Goal: Task Accomplishment & Management: Use online tool/utility

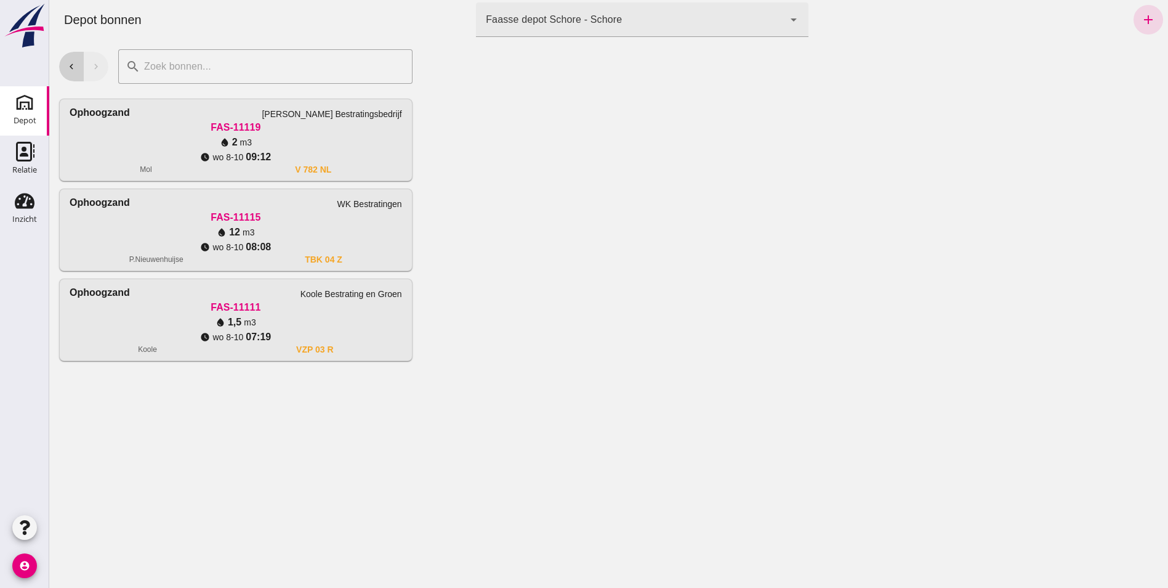
click at [76, 67] on icon "chevron_left" at bounding box center [71, 66] width 11 height 11
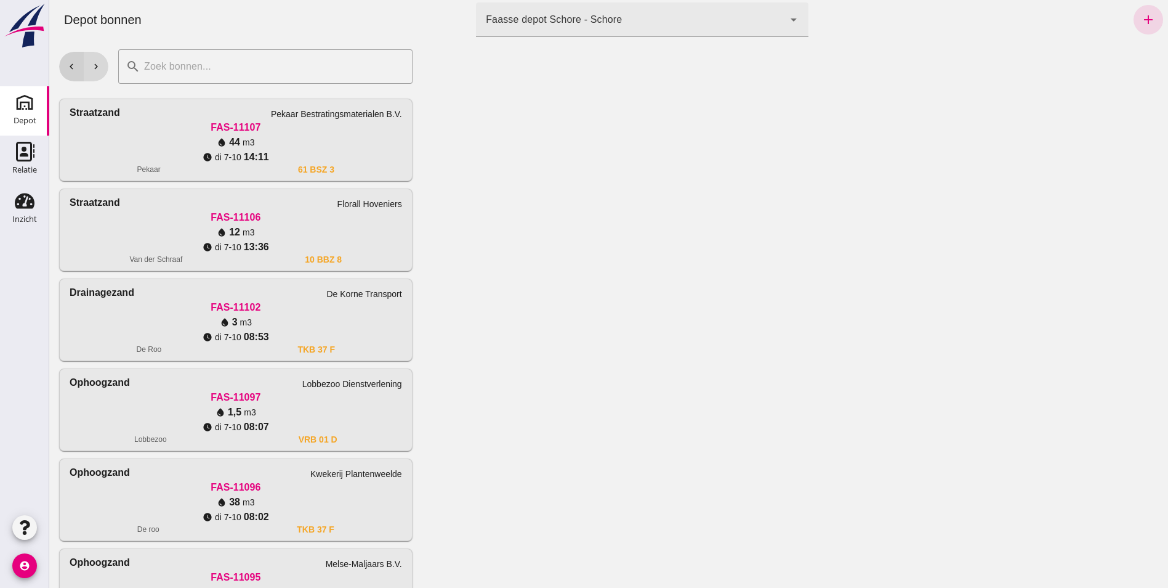
click at [78, 61] on button "chevron_left" at bounding box center [71, 67] width 25 height 30
click at [105, 67] on button "chevron_right" at bounding box center [96, 67] width 25 height 30
click at [174, 209] on div "Straatzand Florall Hoveniers" at bounding box center [236, 202] width 333 height 15
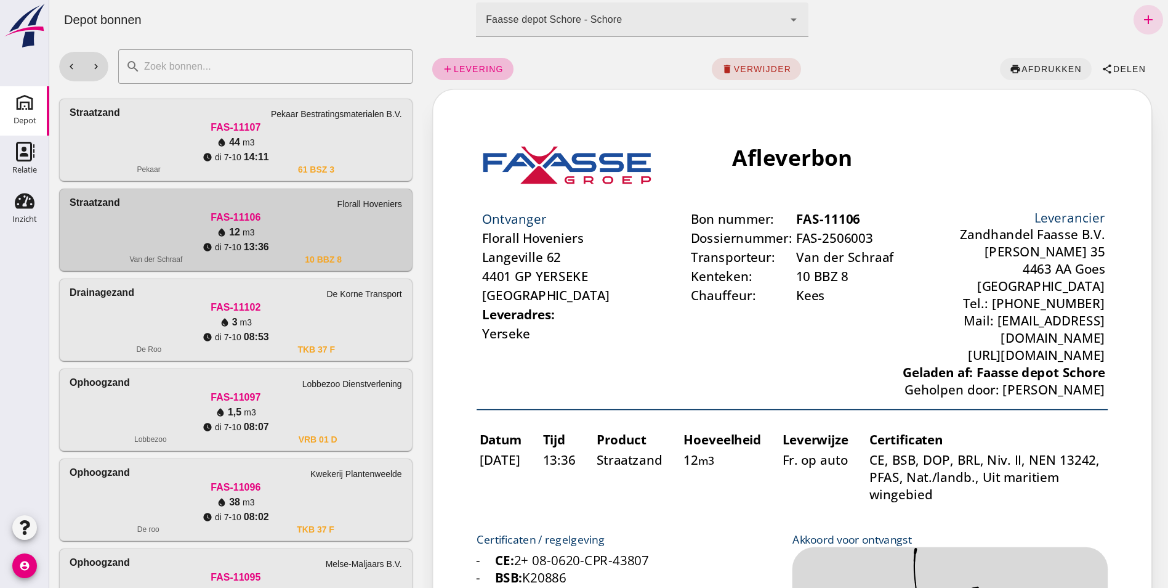
click at [1042, 73] on span "afdrukken" at bounding box center [1051, 69] width 61 height 10
click at [92, 66] on icon "chevron_right" at bounding box center [96, 66] width 11 height 11
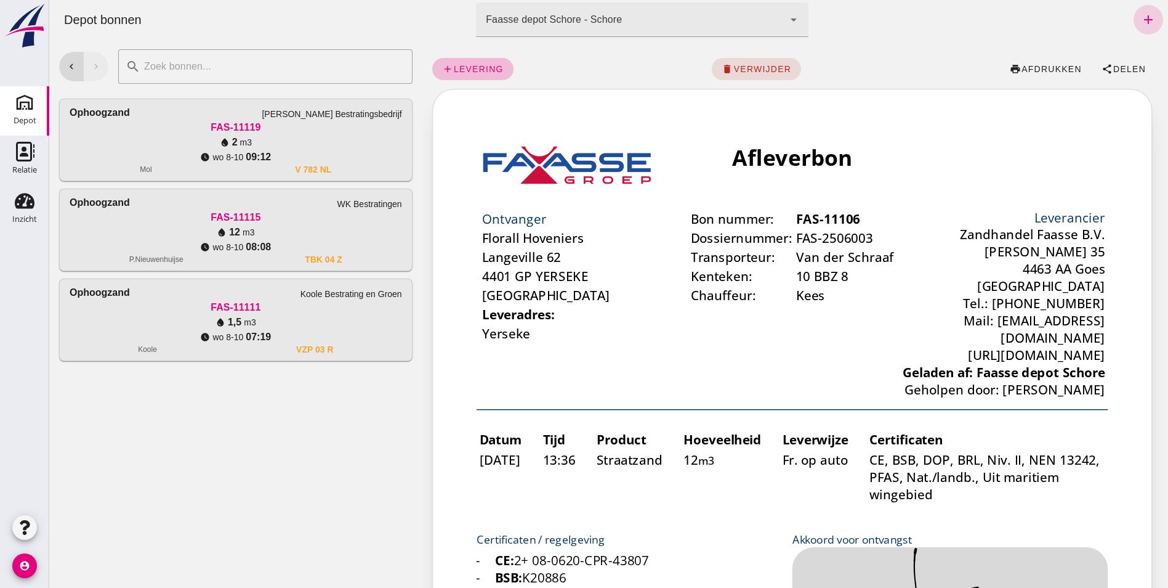
click at [1141, 25] on icon "add" at bounding box center [1148, 19] width 15 height 15
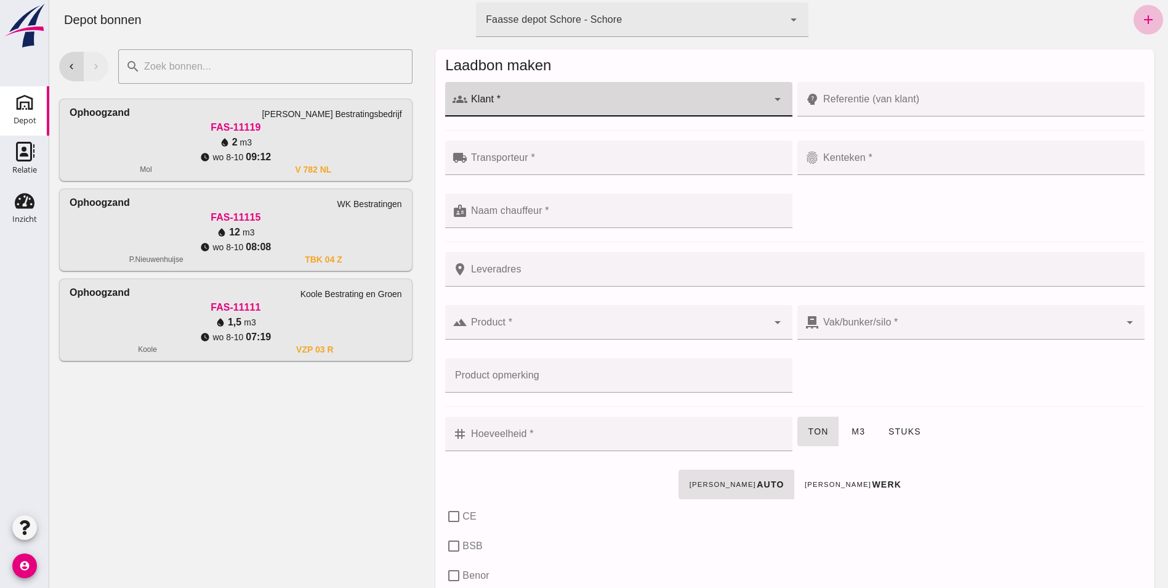
click at [632, 97] on div at bounding box center [617, 99] width 301 height 34
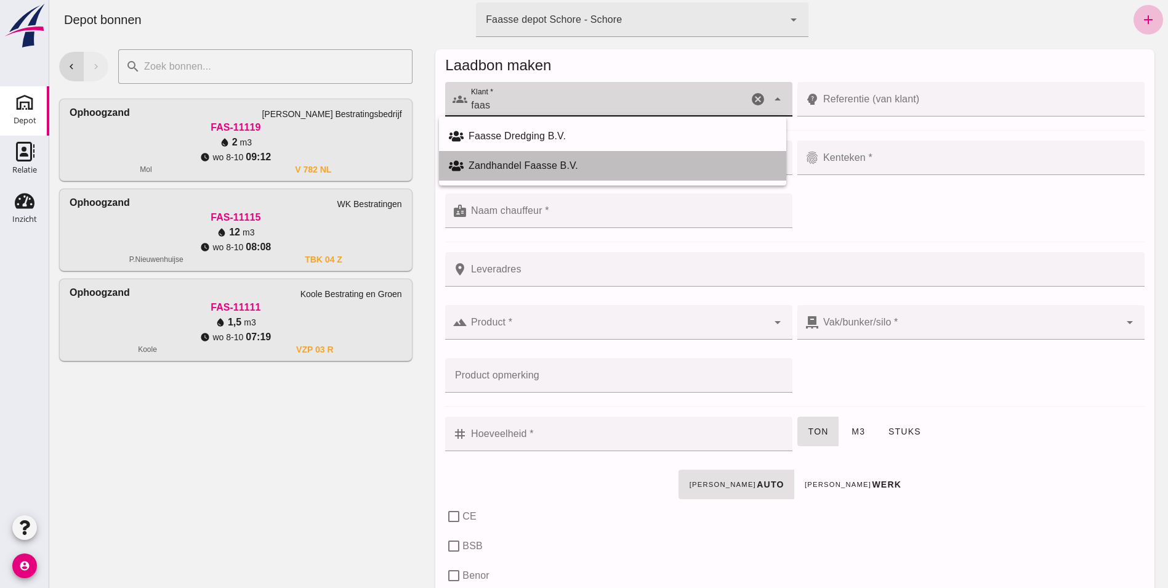
click at [504, 166] on div "Zandhandel Faasse B.V." at bounding box center [623, 165] width 308 height 15
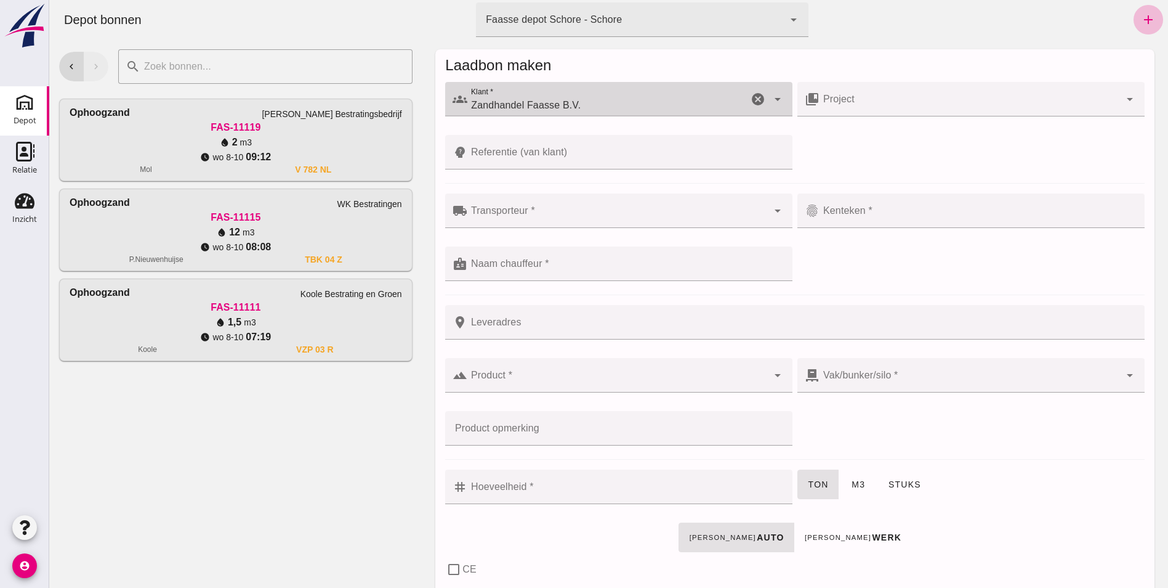
type input "Zandhandel Faasse B.V."
drag, startPoint x: 512, startPoint y: 209, endPoint x: 517, endPoint y: 217, distance: 9.2
click at [512, 209] on input "Transporteur *" at bounding box center [617, 216] width 301 height 15
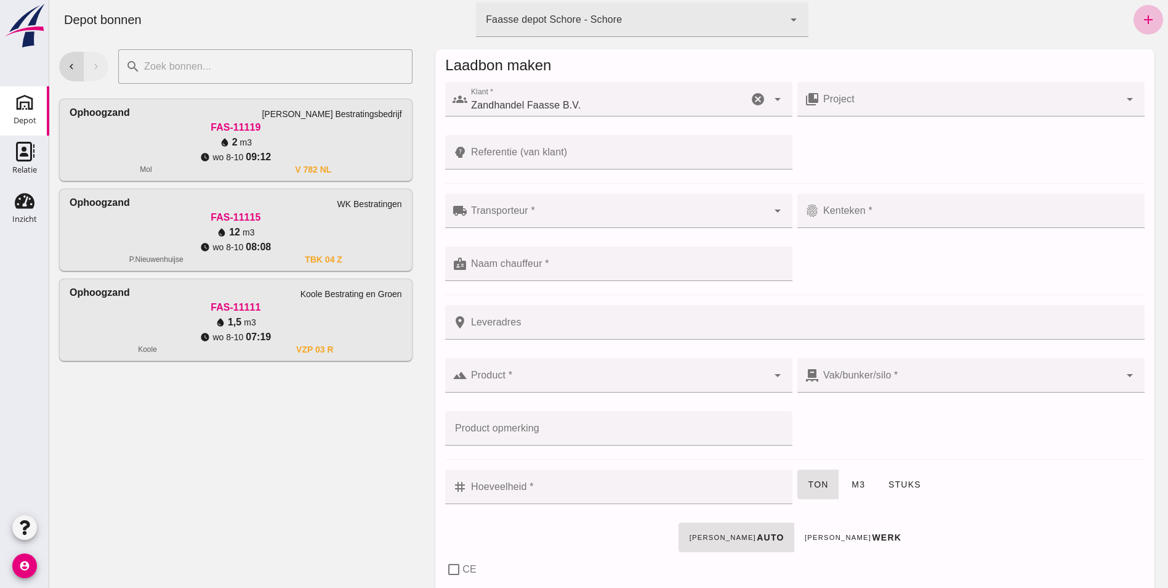
click at [819, 253] on div "local_shipping Transporteur * Transporteur * cancel arrow_drop_down fingerprint…" at bounding box center [795, 244] width 705 height 106
click at [71, 72] on button "chevron_left" at bounding box center [71, 67] width 25 height 30
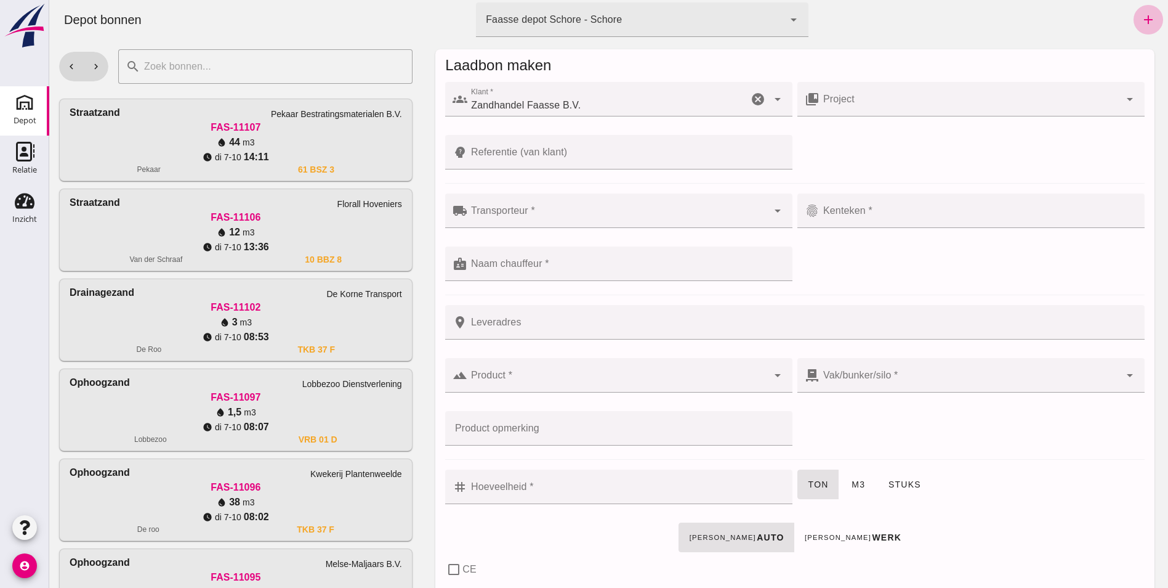
click at [757, 105] on icon "cancel" at bounding box center [758, 99] width 15 height 15
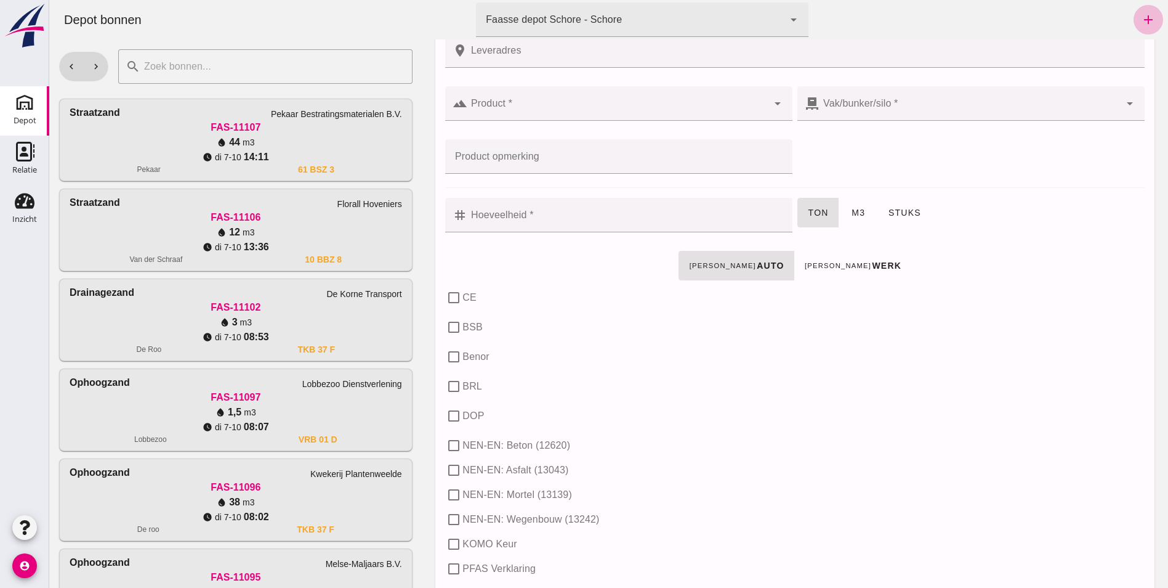
scroll to position [185, 0]
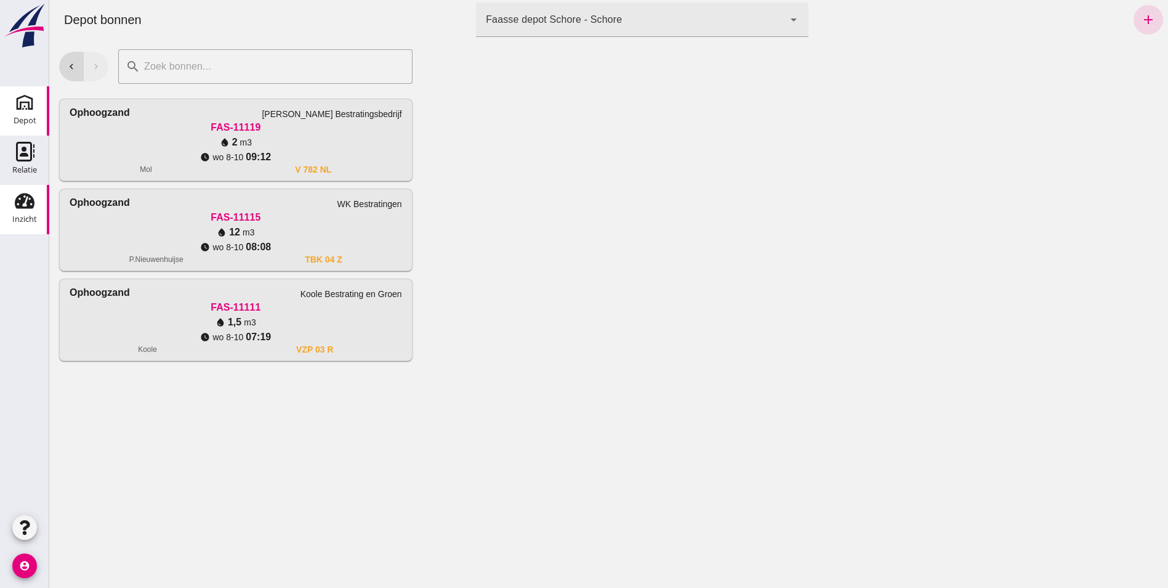
click at [23, 210] on icon "Inzicht" at bounding box center [25, 201] width 20 height 20
